Goal: Transaction & Acquisition: Purchase product/service

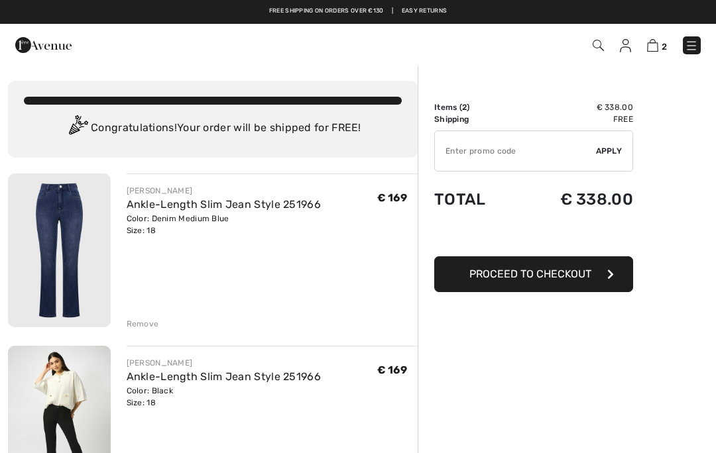
checkbox input "true"
click at [475, 272] on span "Proceed to Checkout" at bounding box center [530, 274] width 122 height 13
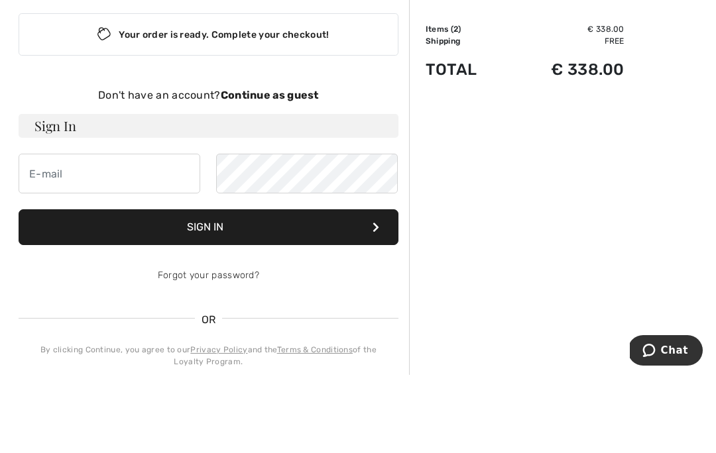
click at [248, 167] on strong "Continue as guest" at bounding box center [270, 173] width 98 height 13
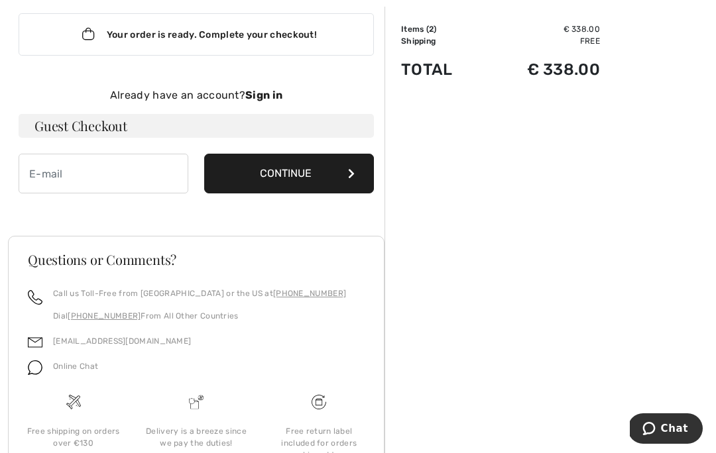
click at [255, 172] on button "Continue" at bounding box center [289, 174] width 170 height 40
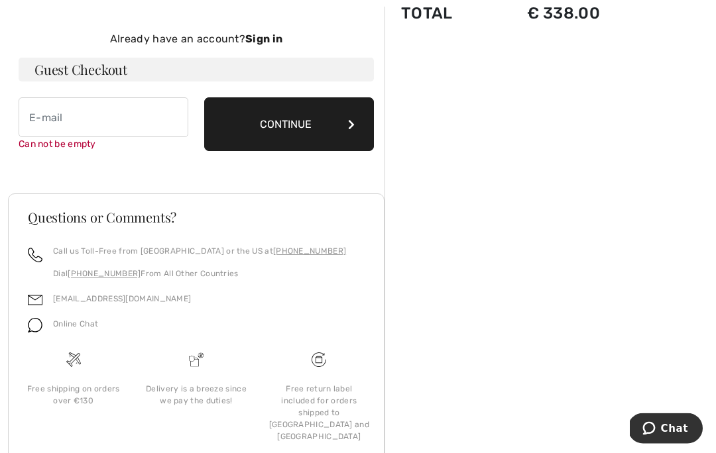
scroll to position [137, 0]
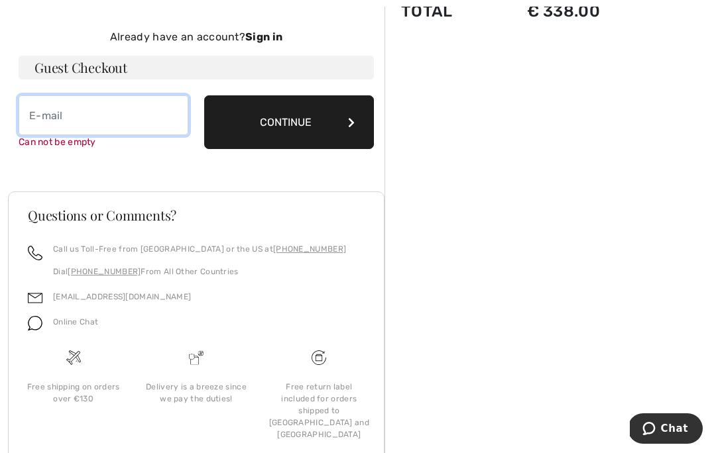
click at [27, 110] on input "email" at bounding box center [104, 115] width 170 height 40
type input "mroates@ozemail.com.au"
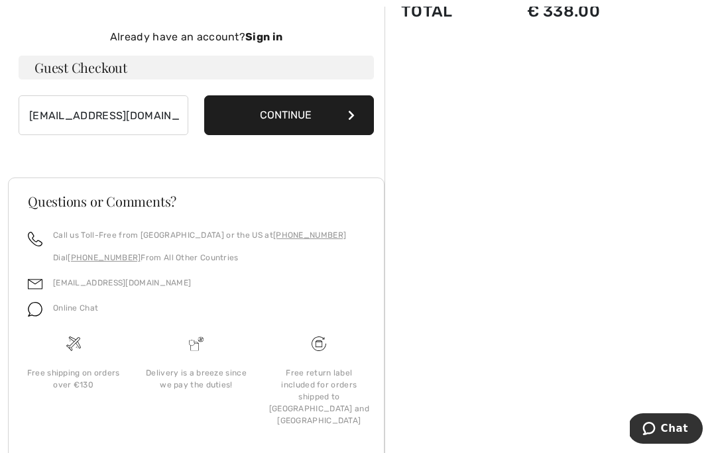
click at [243, 119] on button "Continue" at bounding box center [289, 115] width 170 height 40
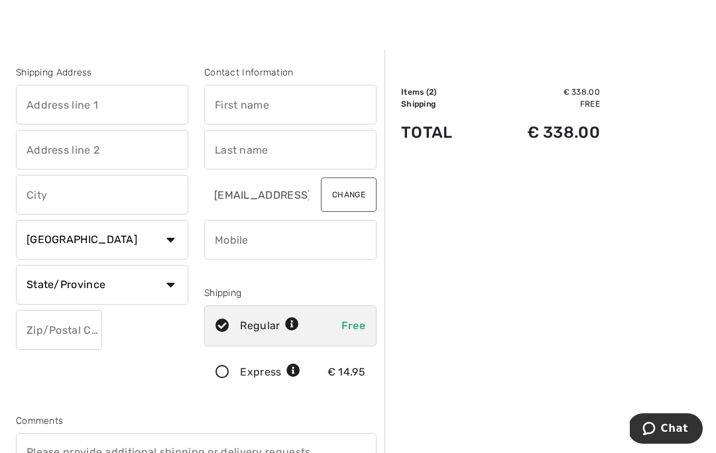
scroll to position [19, 0]
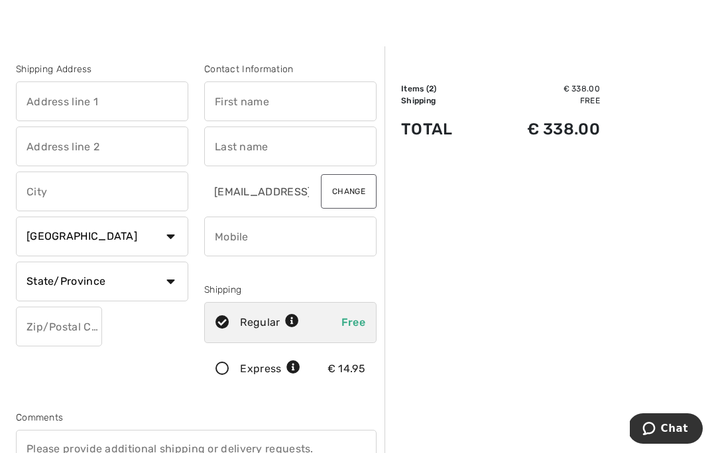
click at [40, 233] on select "Country Canada United States Afghanistan Aland Islands Albania Algeria American…" at bounding box center [102, 237] width 172 height 40
select select "AU"
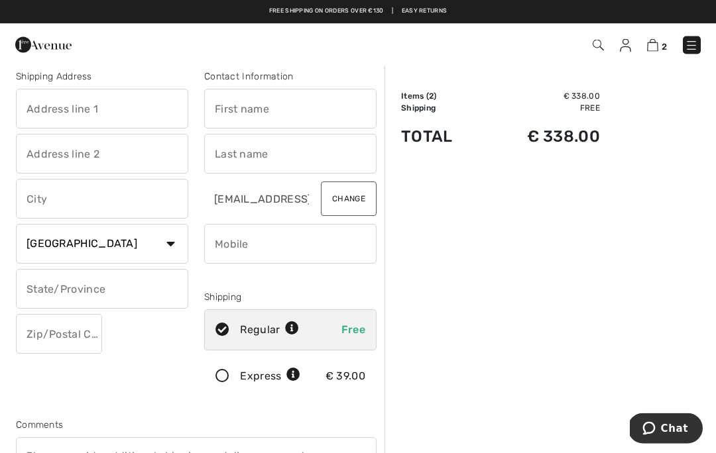
scroll to position [0, 0]
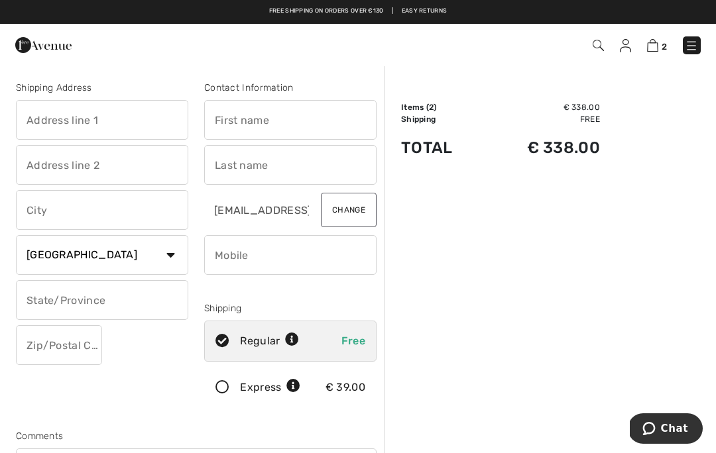
click at [651, 44] on img at bounding box center [652, 45] width 11 height 13
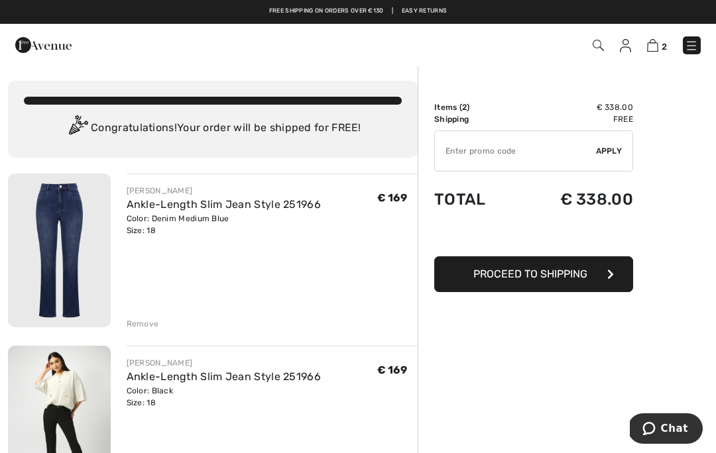
click at [149, 207] on link "Ankle-Length Slim Jean Style 251966" at bounding box center [224, 204] width 195 height 13
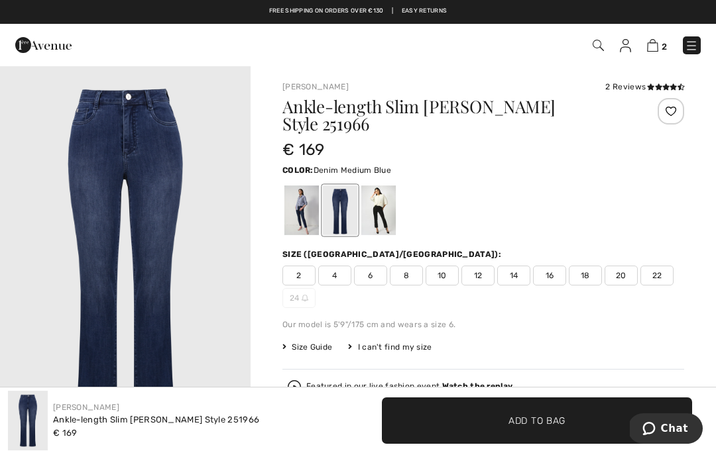
click at [650, 40] on img at bounding box center [652, 45] width 11 height 13
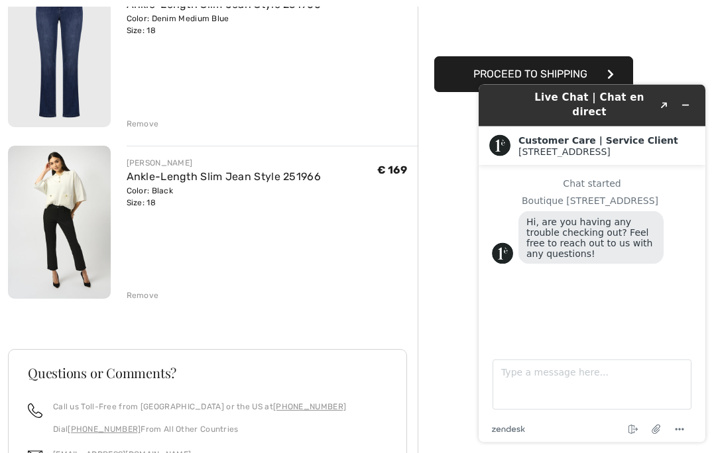
scroll to position [200, 0]
click at [139, 122] on div "Remove" at bounding box center [143, 124] width 32 height 12
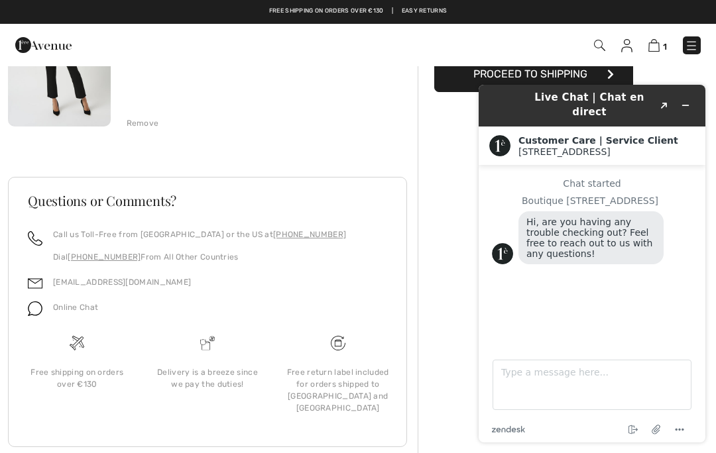
scroll to position [158, 0]
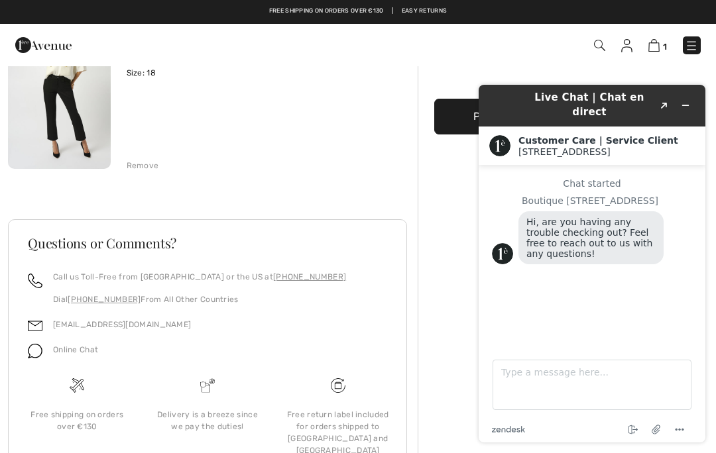
click at [135, 170] on div "Remove" at bounding box center [143, 166] width 32 height 12
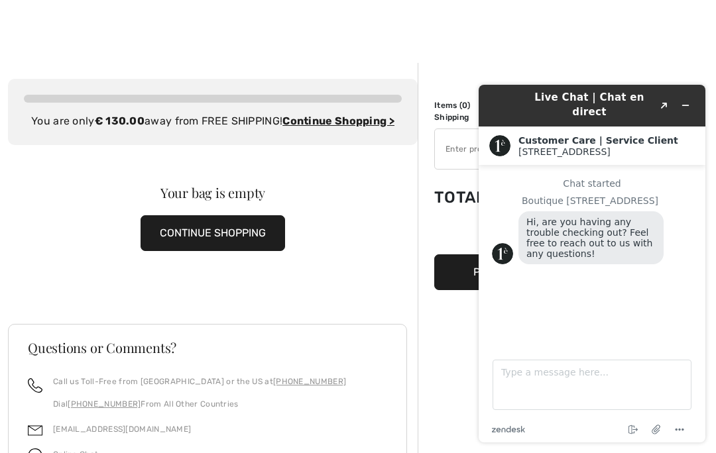
scroll to position [0, 0]
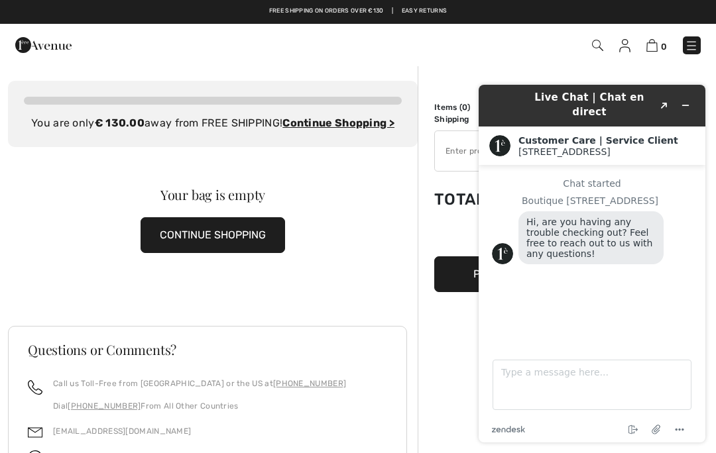
click at [467, 46] on span "0" at bounding box center [505, 45] width 392 height 18
